Goal: Check status

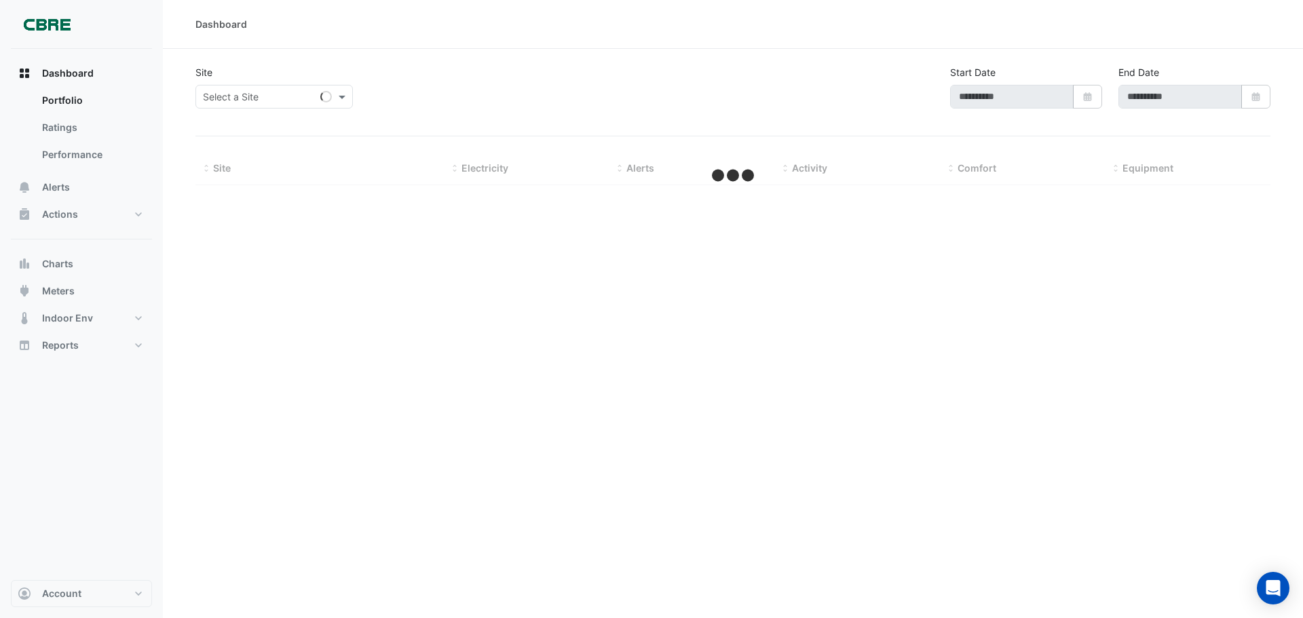
type input "**********"
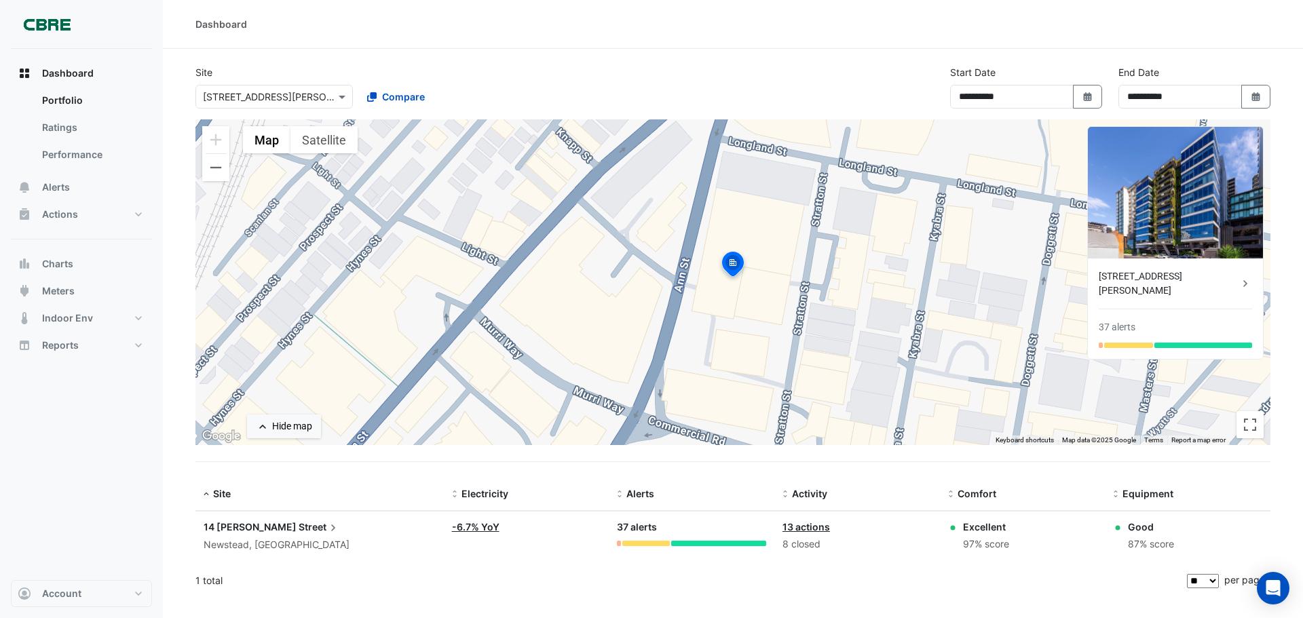
click at [334, 96] on div at bounding box center [274, 97] width 156 height 16
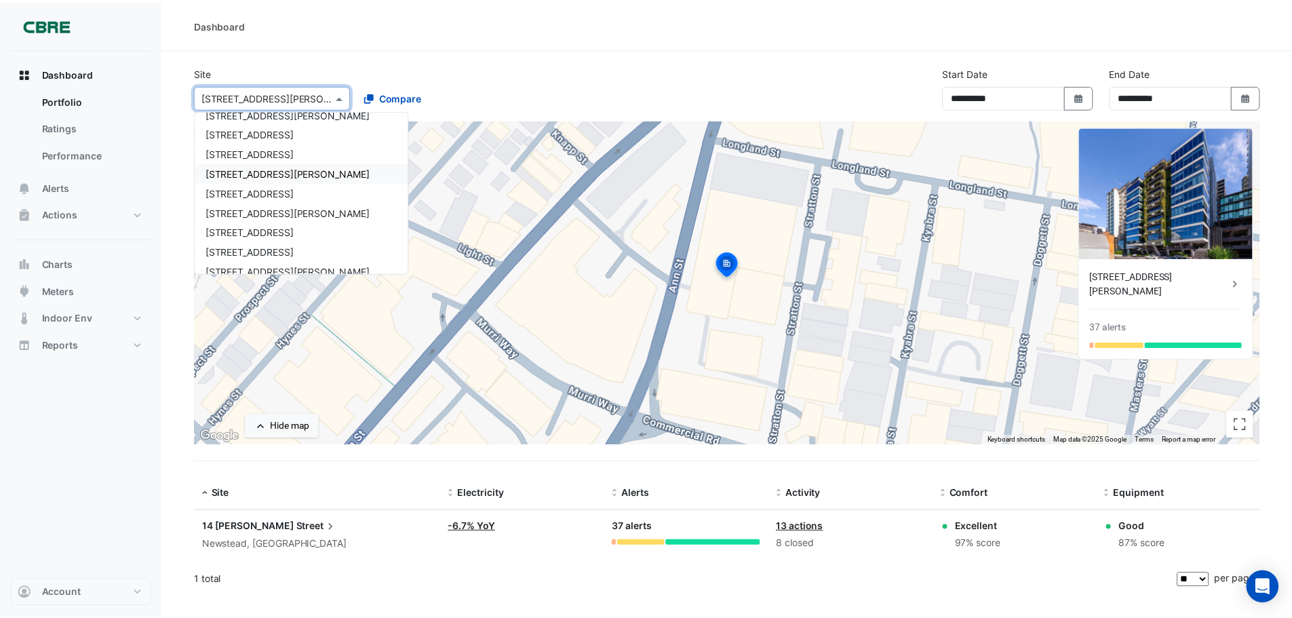
scroll to position [493, 0]
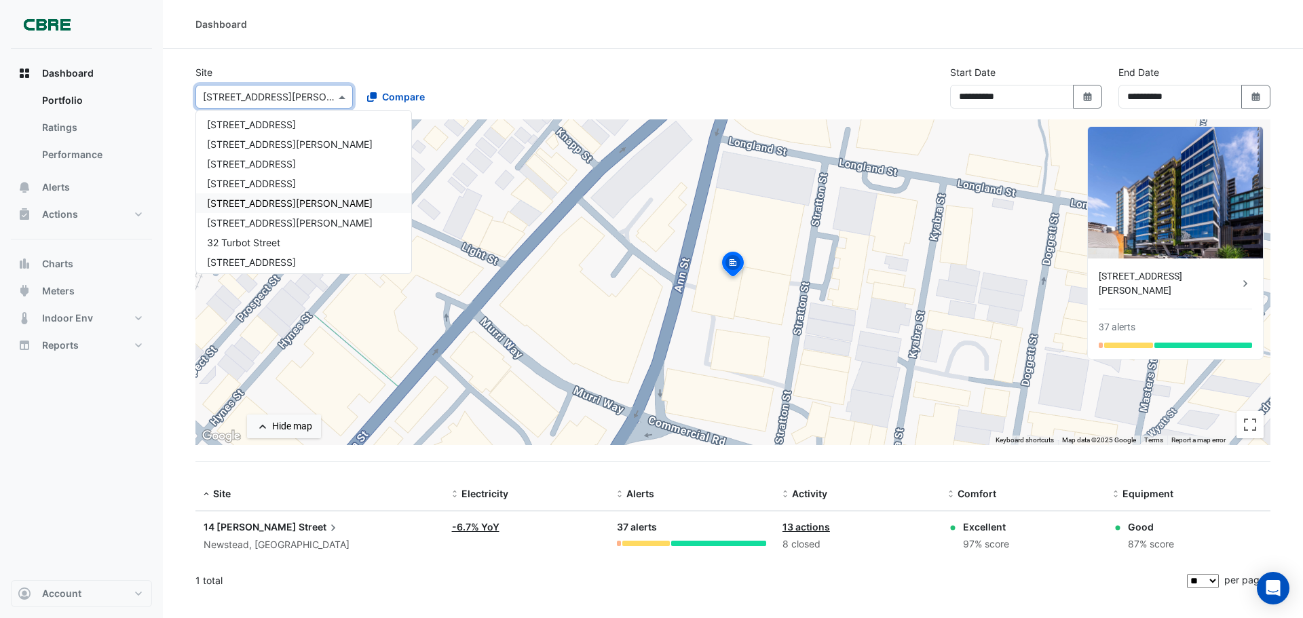
click at [263, 201] on span "[STREET_ADDRESS][PERSON_NAME]" at bounding box center [290, 203] width 166 height 12
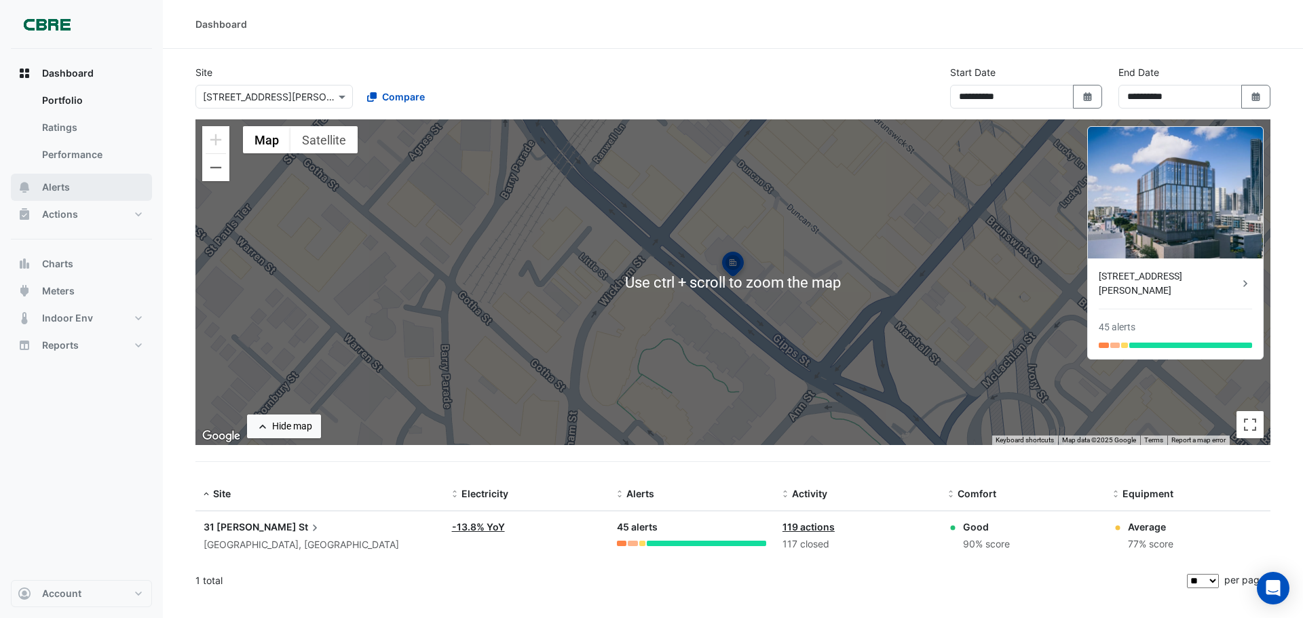
click at [64, 182] on span "Alerts" at bounding box center [56, 187] width 28 height 14
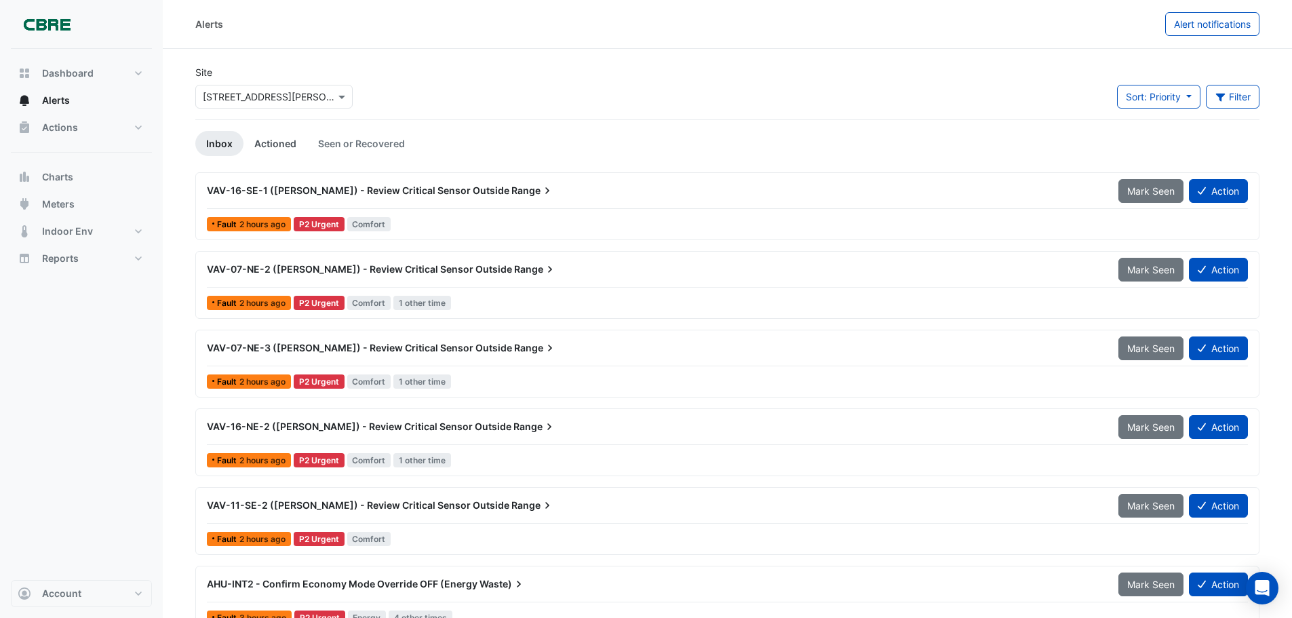
click at [271, 143] on link "Actioned" at bounding box center [276, 143] width 64 height 25
